Goal: Transaction & Acquisition: Purchase product/service

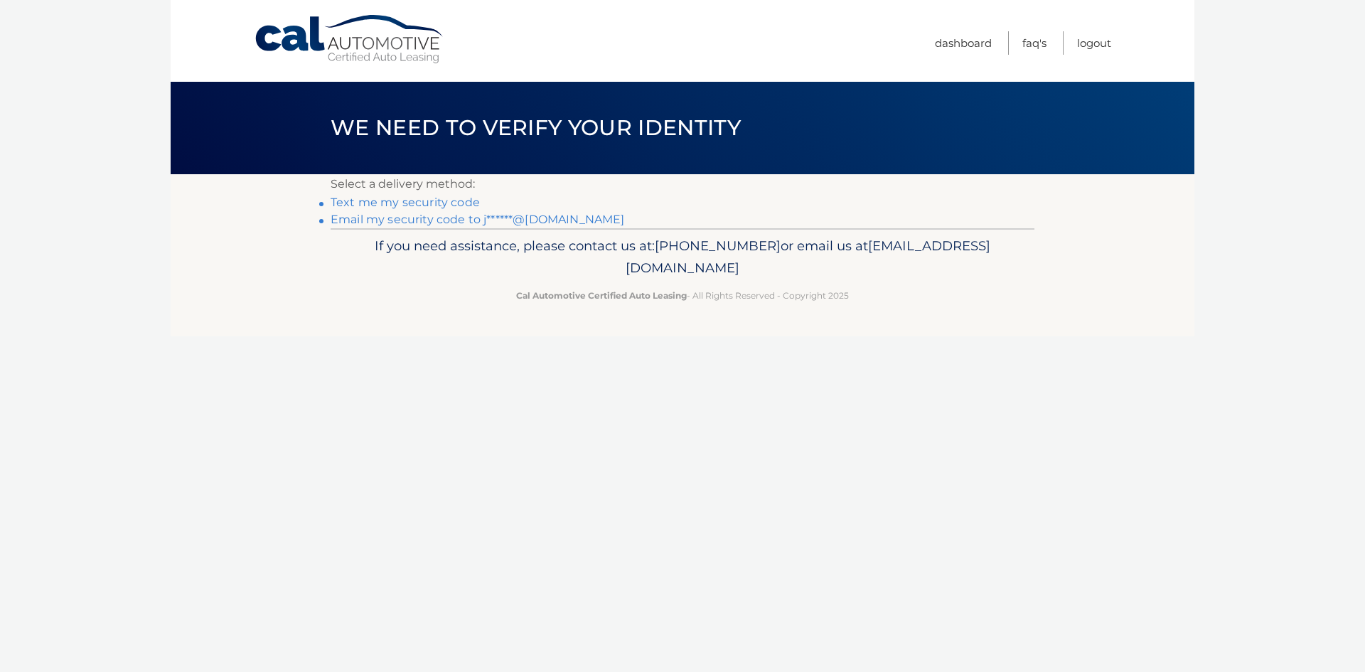
click at [388, 219] on link "Email my security code to j******@gmail.com" at bounding box center [478, 220] width 294 height 14
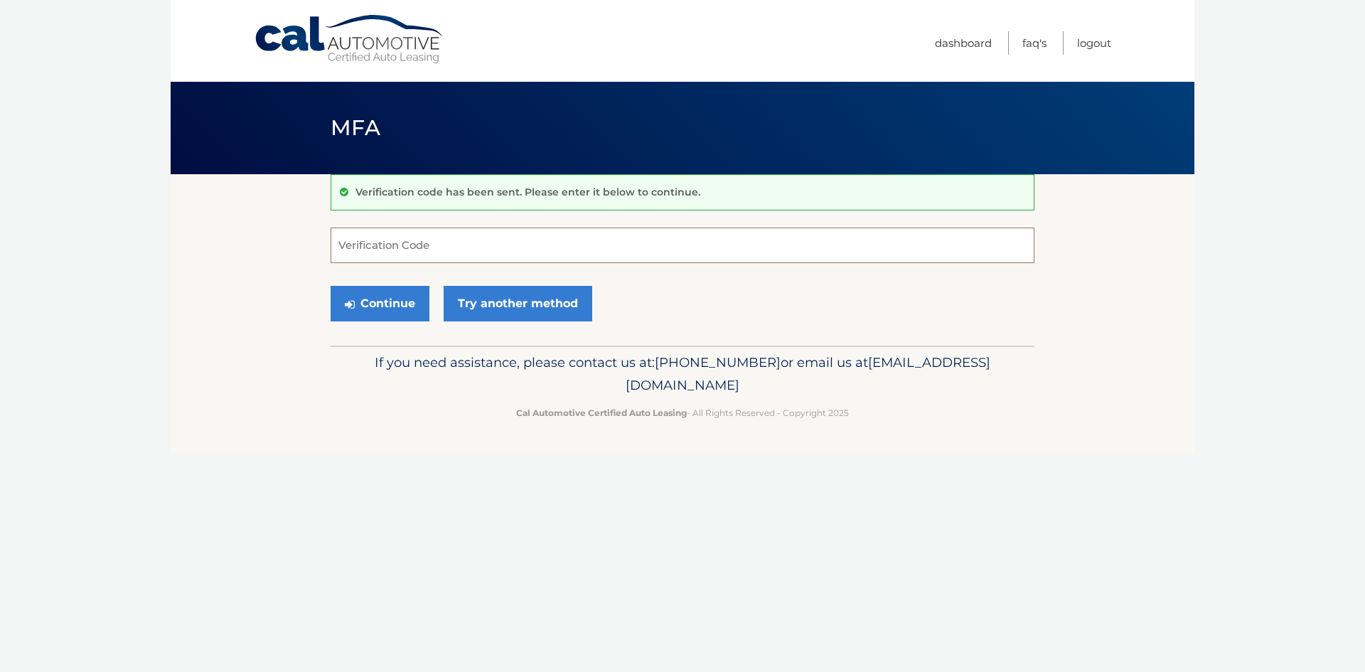
click at [415, 242] on input "Verification Code" at bounding box center [683, 246] width 704 height 36
type input "728077"
click at [385, 309] on button "Continue" at bounding box center [380, 304] width 99 height 36
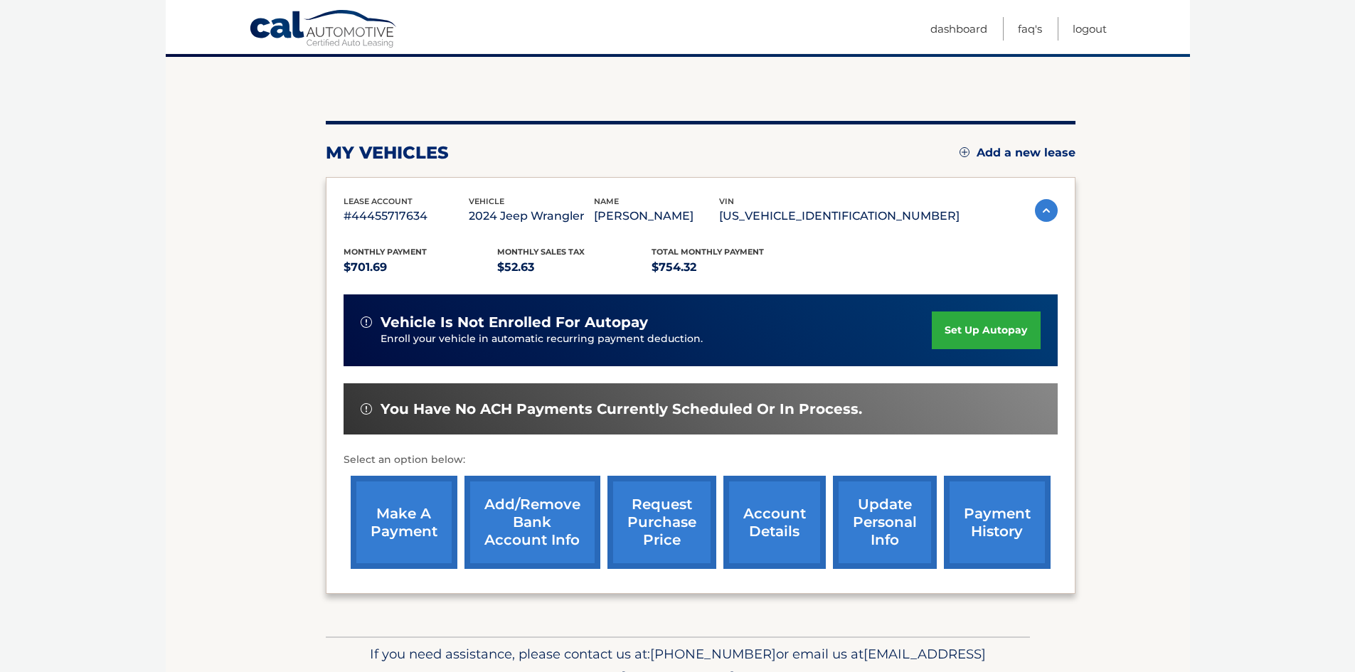
scroll to position [142, 0]
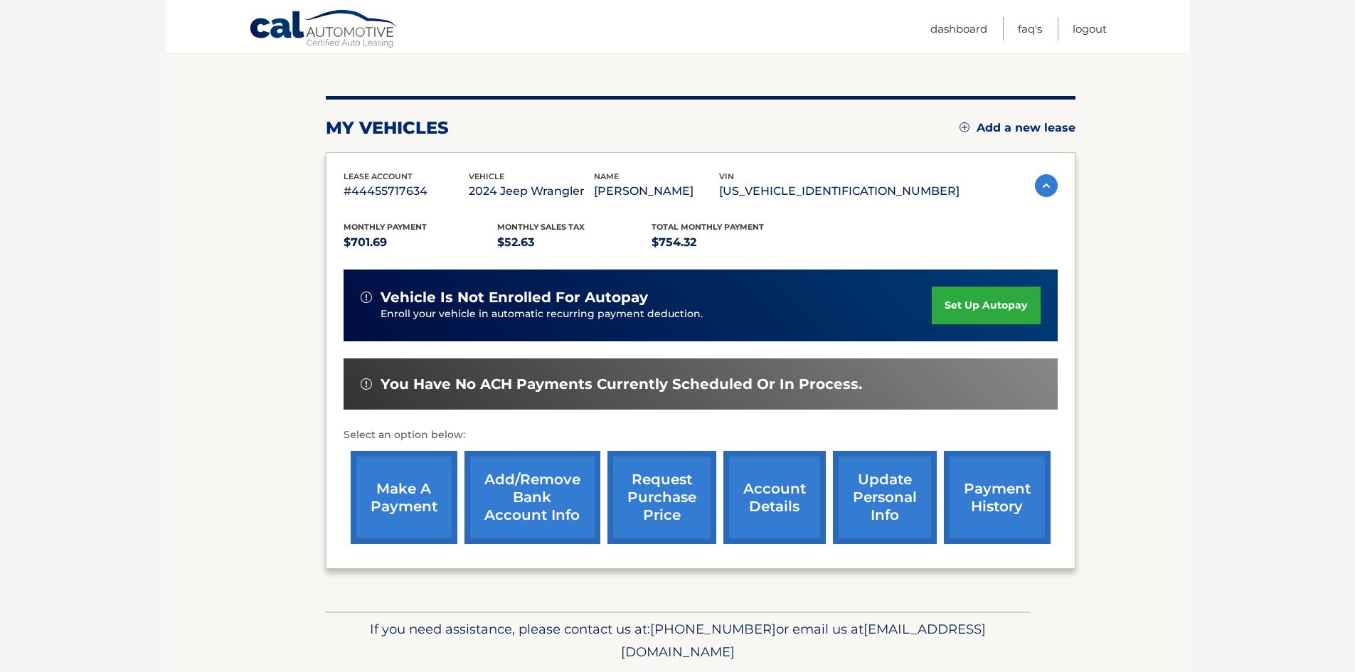
click at [408, 494] on link "make a payment" at bounding box center [404, 497] width 107 height 93
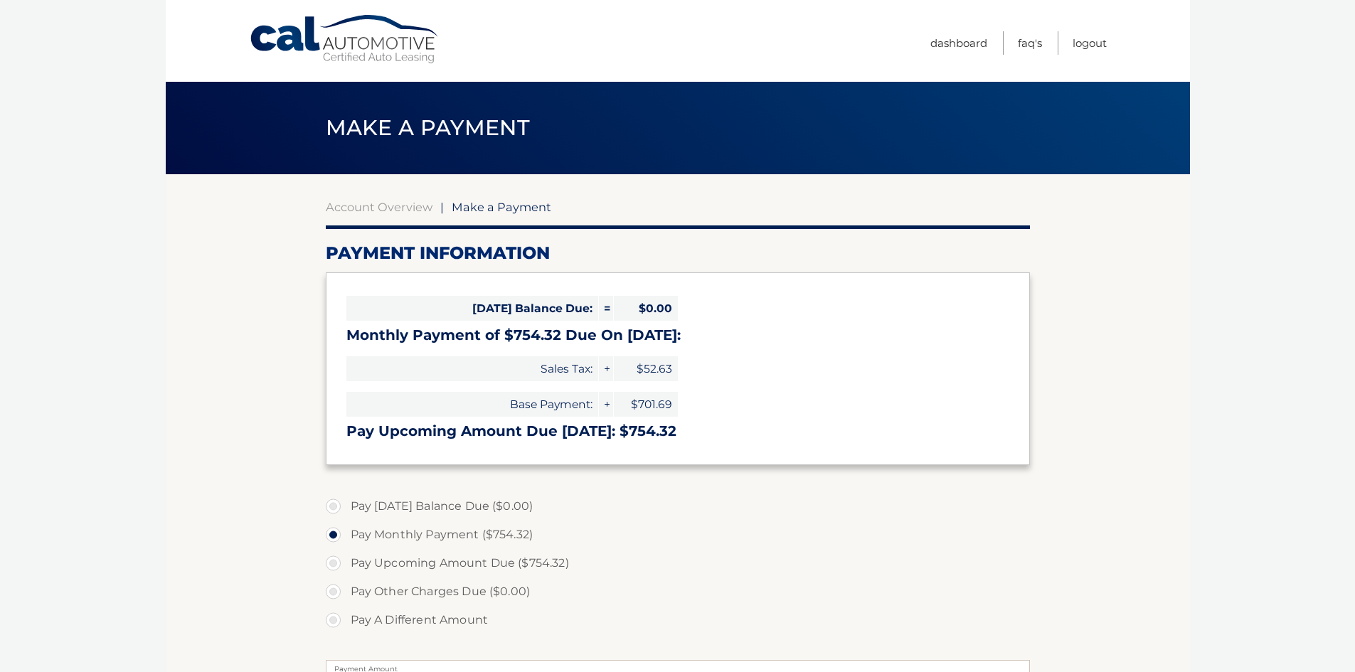
select select "ZmQyY2JiYTQtNjZkYi00NjMwLWIyNDItOGUyYTA1YmFlZmEx"
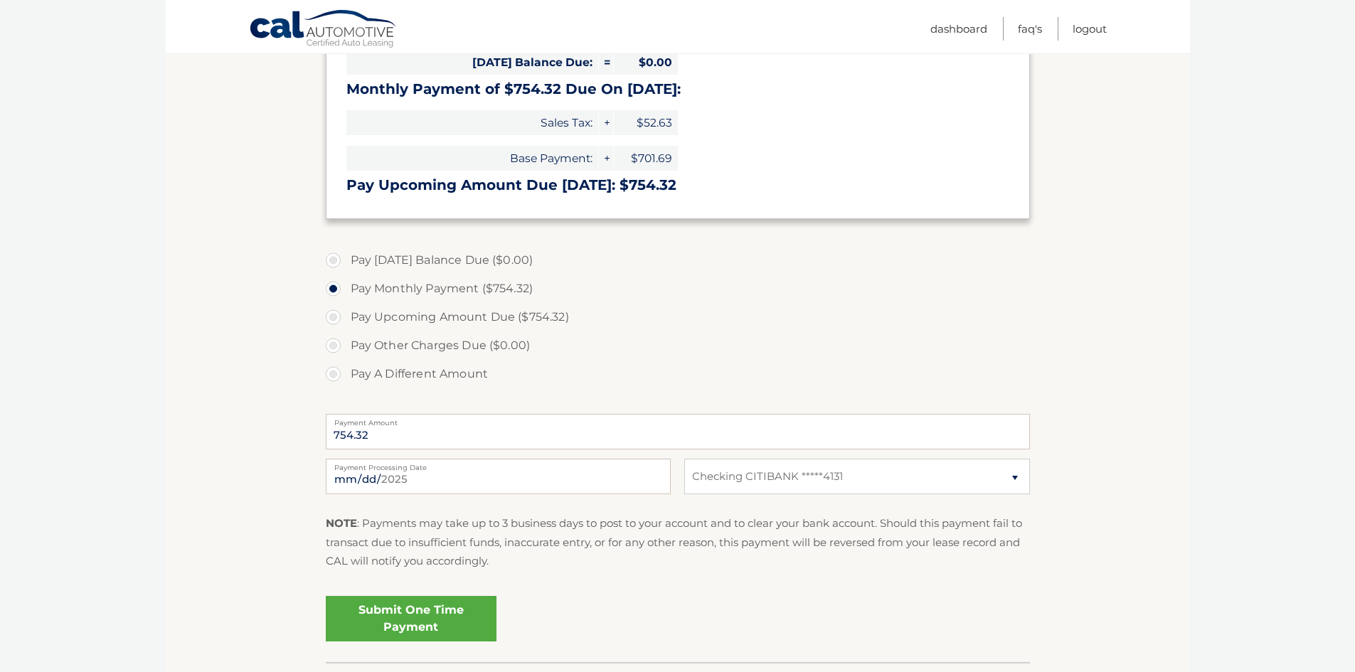
scroll to position [213, 0]
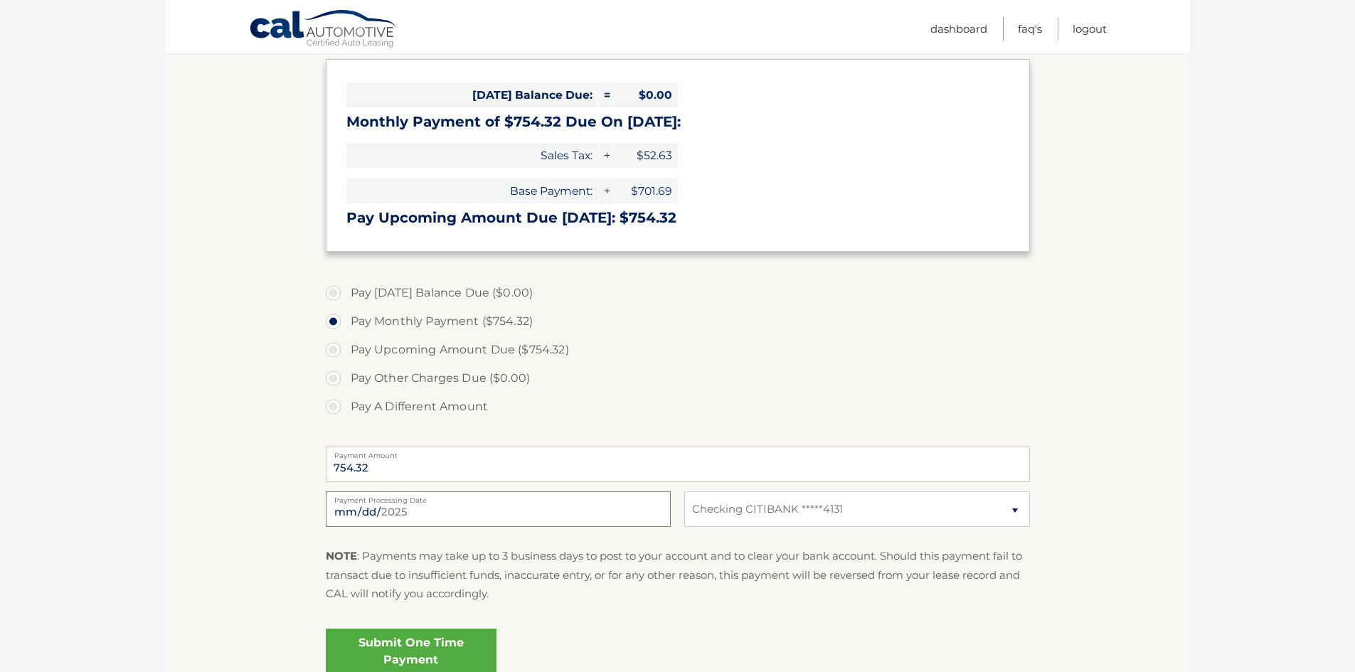
click at [372, 512] on input "2025-09-26" at bounding box center [498, 509] width 345 height 36
click at [891, 371] on label "Pay Other Charges Due ($0.00)" at bounding box center [678, 378] width 704 height 28
click at [363, 509] on input "2025-09-26" at bounding box center [498, 509] width 345 height 36
click at [668, 401] on label "Pay A Different Amount" at bounding box center [678, 407] width 704 height 28
click at [346, 401] on input "Pay A Different Amount" at bounding box center [338, 404] width 14 height 23
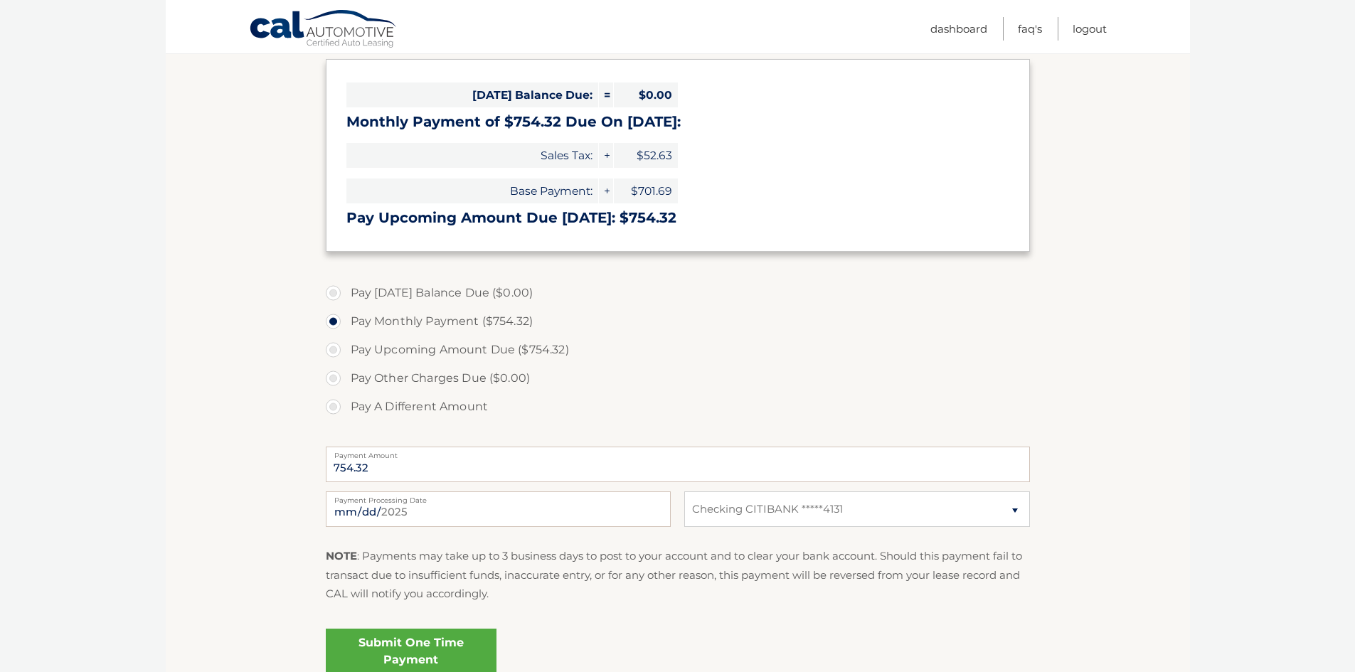
radio input "true"
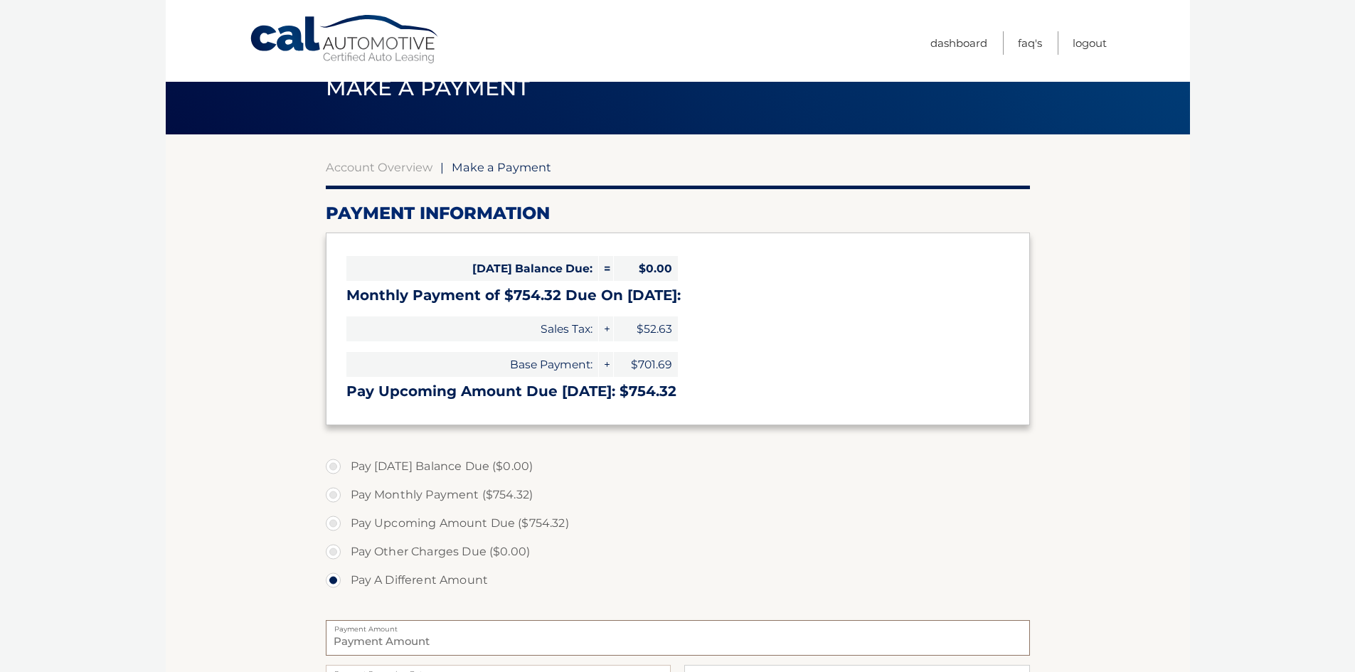
scroll to position [0, 0]
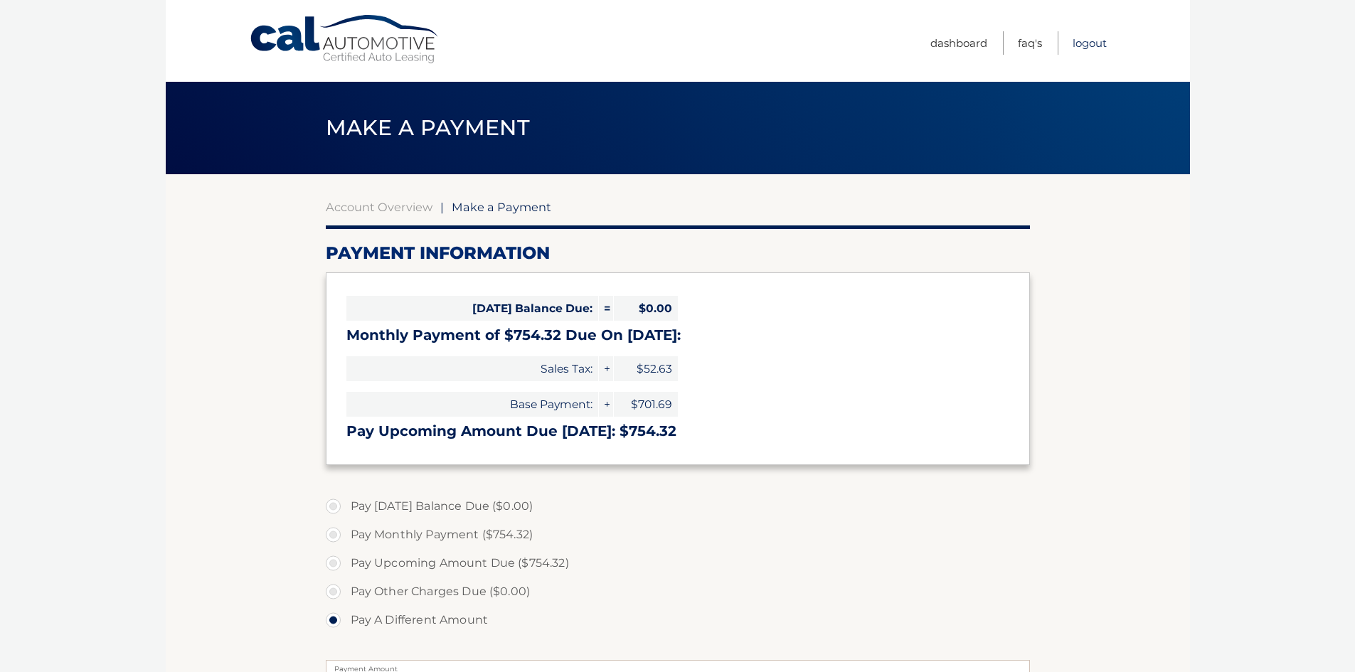
click at [1094, 46] on link "Logout" at bounding box center [1089, 42] width 34 height 23
